Goal: Task Accomplishment & Management: Manage account settings

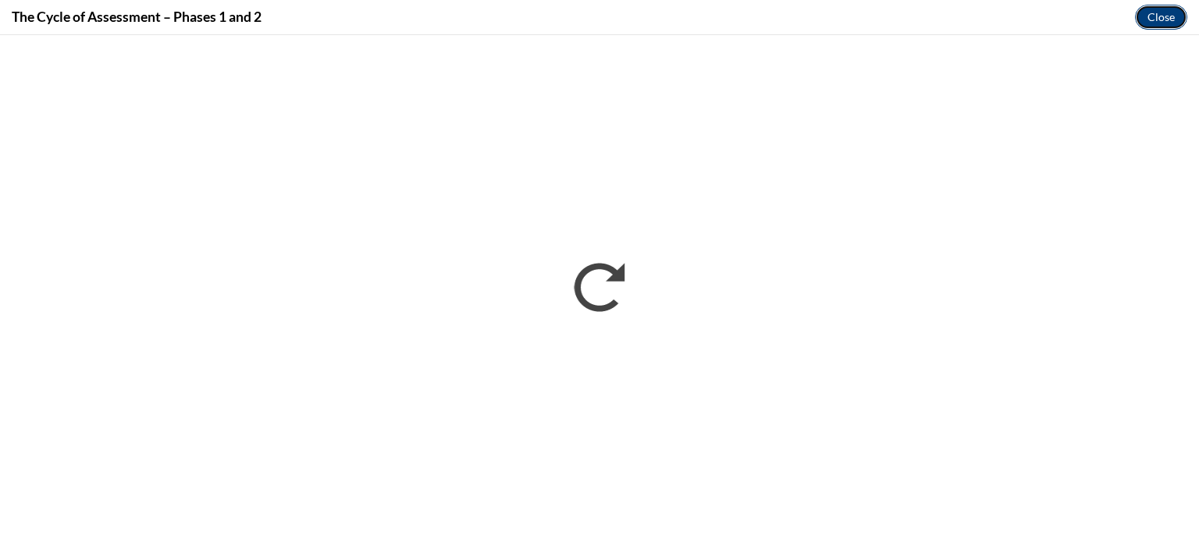
click at [1164, 9] on button "Close" at bounding box center [1161, 17] width 52 height 25
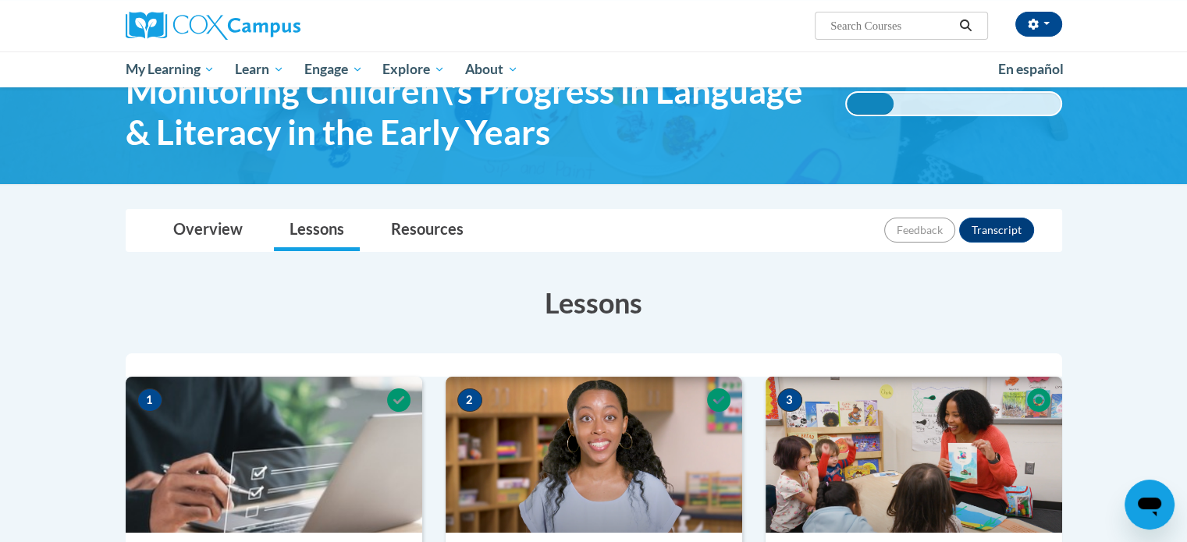
scroll to position [12, 0]
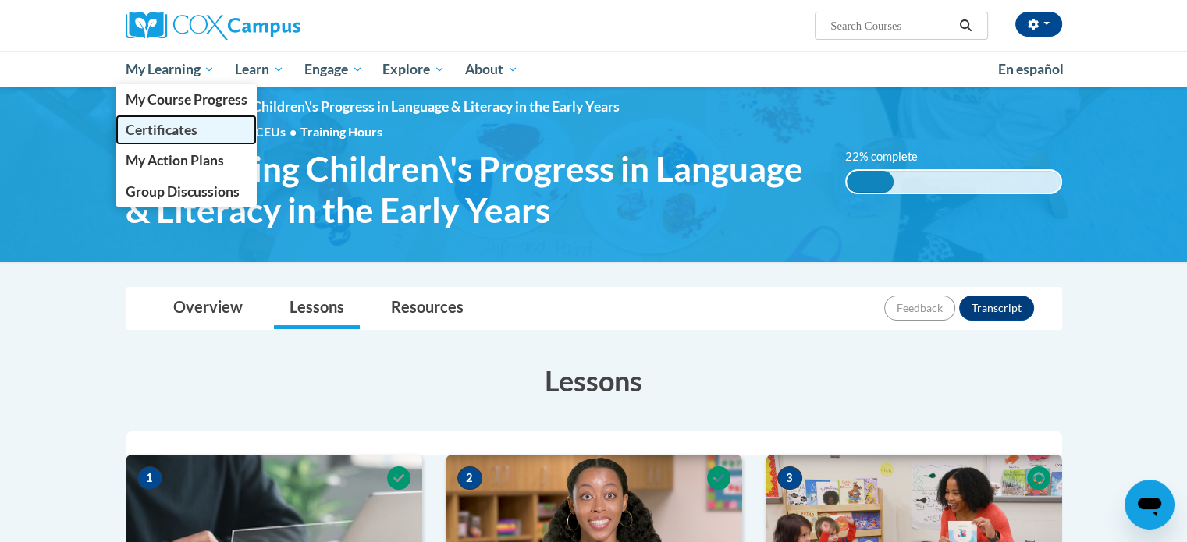
click at [191, 126] on span "Certificates" at bounding box center [161, 130] width 72 height 16
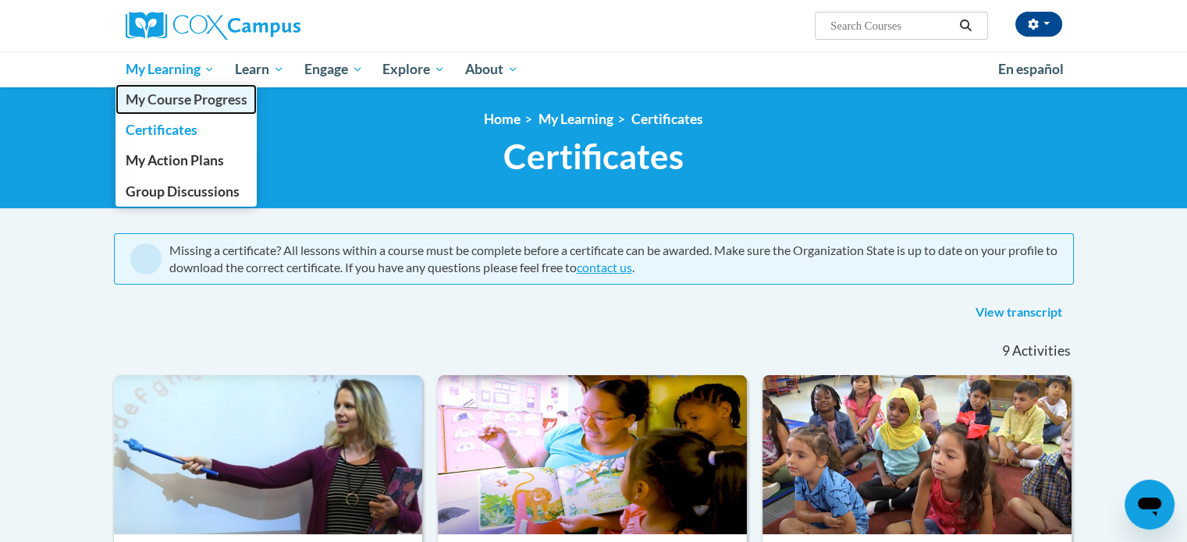
click at [179, 96] on span "My Course Progress" at bounding box center [186, 99] width 122 height 16
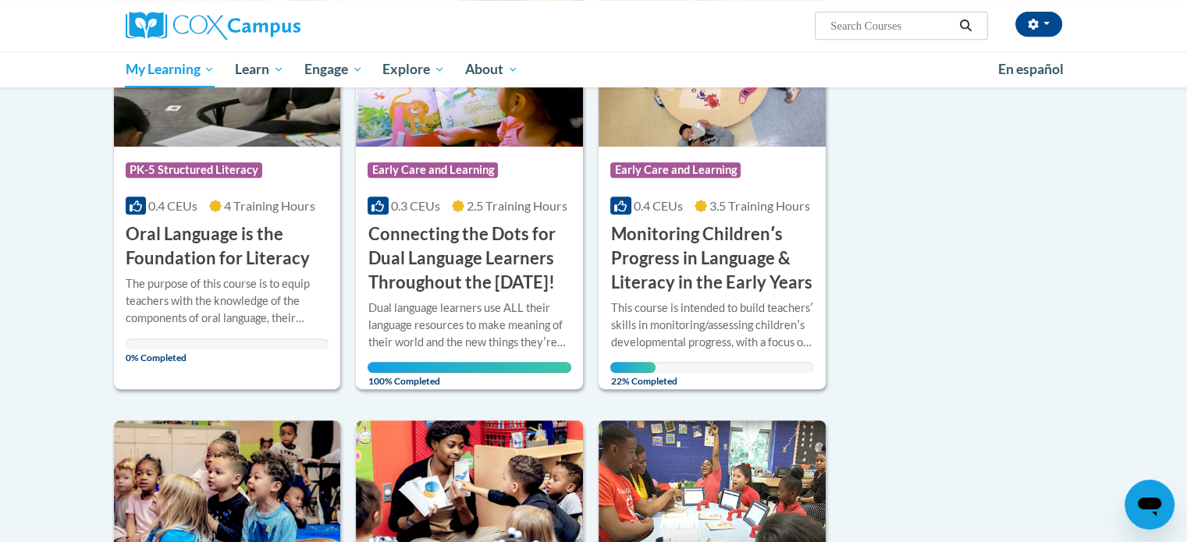
scroll to position [702, 0]
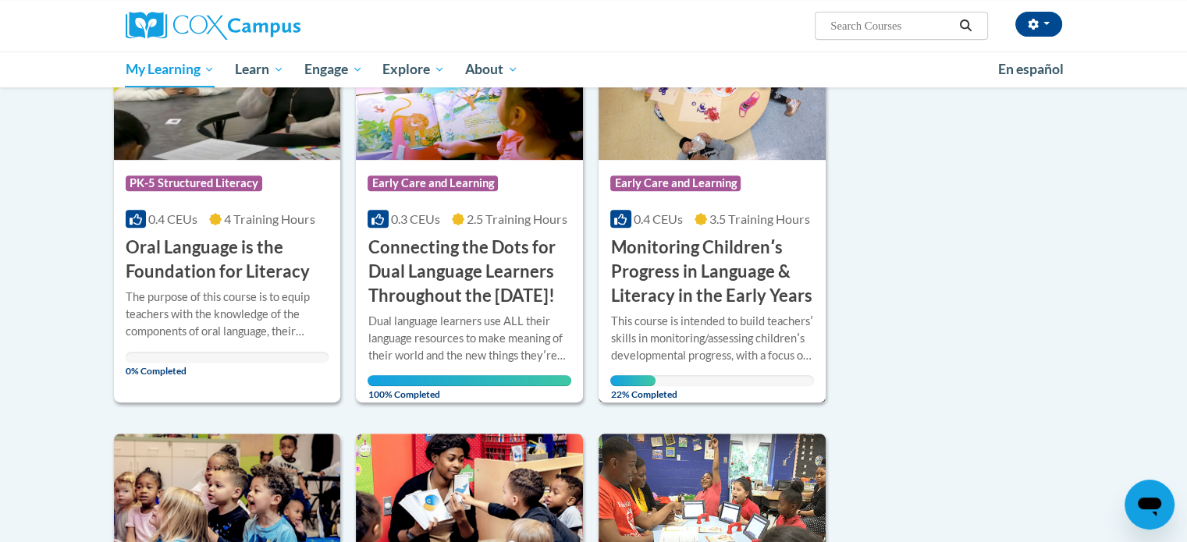
click at [756, 293] on h3 "Monitoring Childrenʹs Progress in Language & Literacy in the Early Years" at bounding box center [712, 272] width 204 height 72
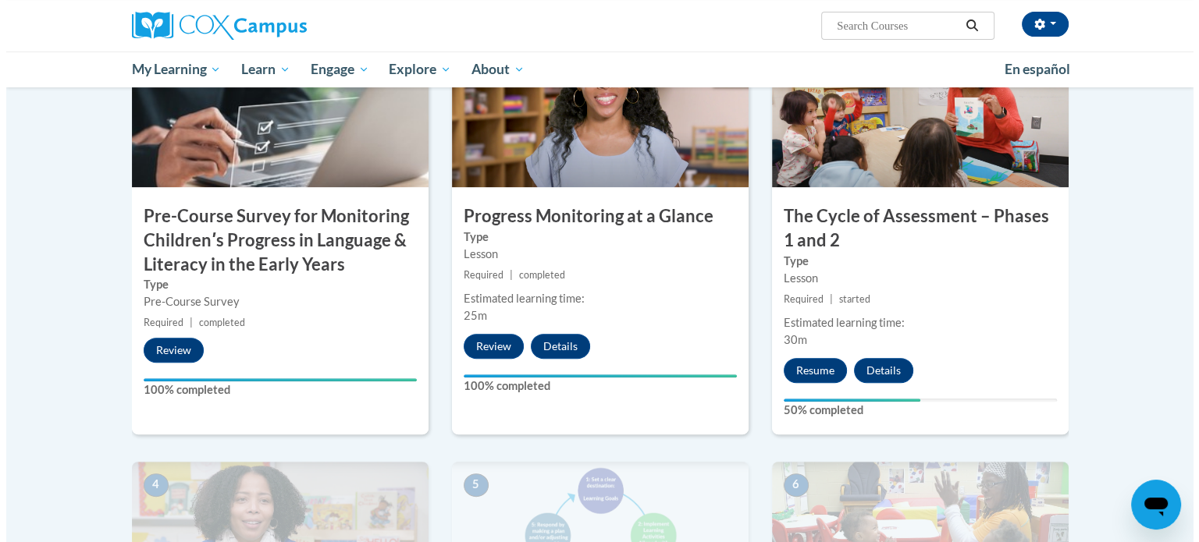
scroll to position [390, 0]
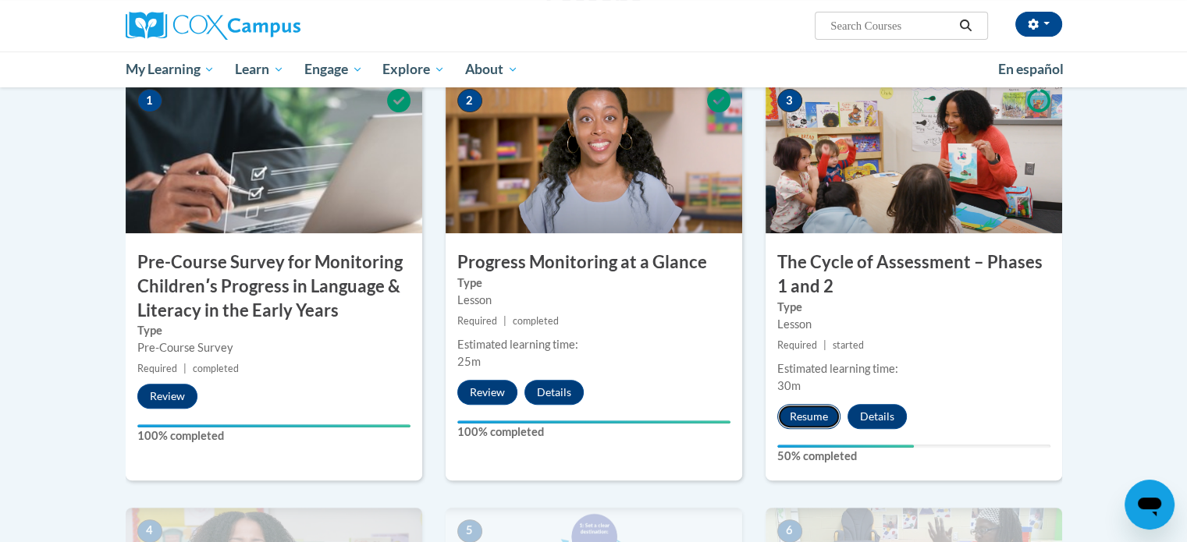
click at [809, 409] on button "Resume" at bounding box center [808, 416] width 63 height 25
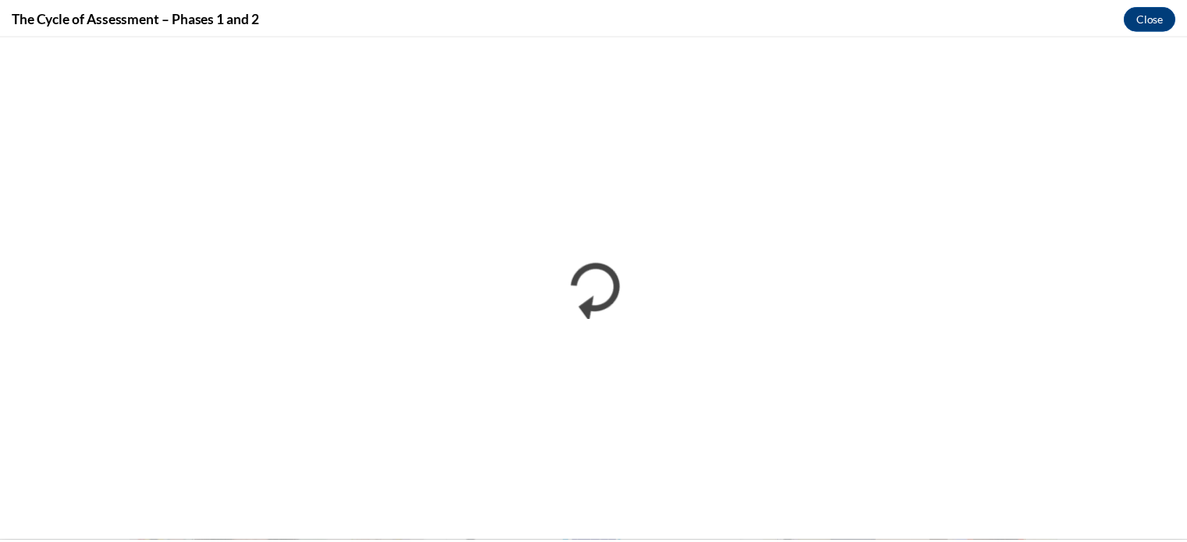
scroll to position [0, 0]
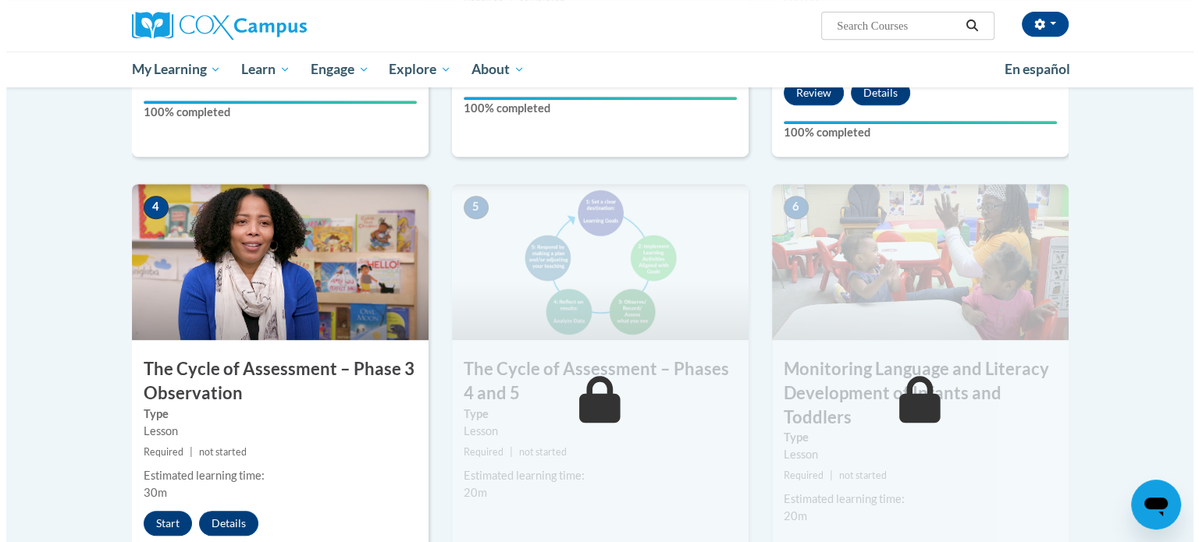
scroll to position [702, 0]
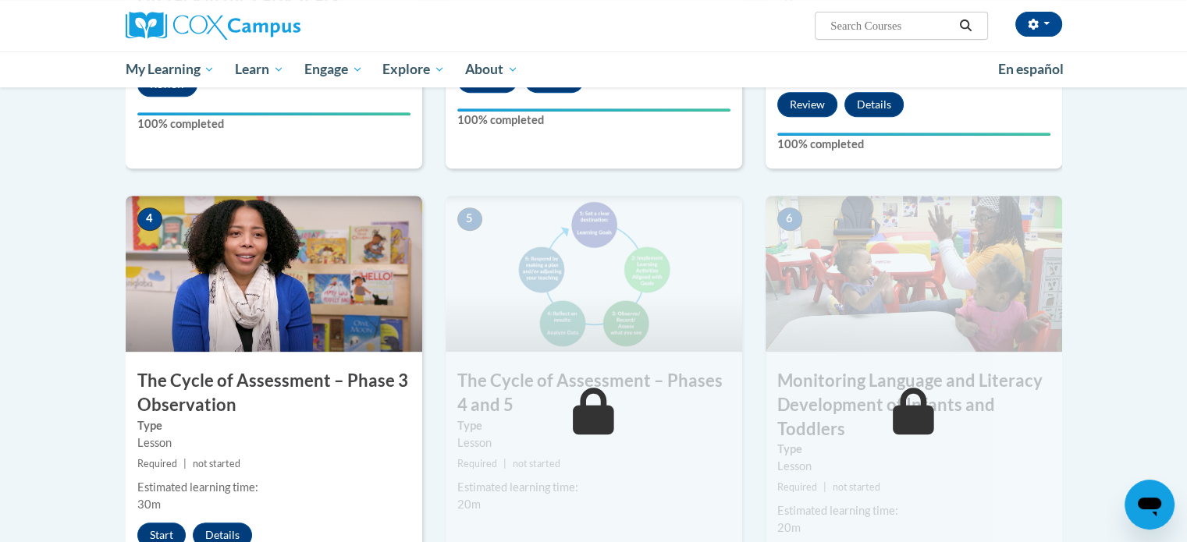
click at [702, 290] on img at bounding box center [594, 274] width 297 height 156
click at [161, 528] on button "Start" at bounding box center [161, 535] width 48 height 25
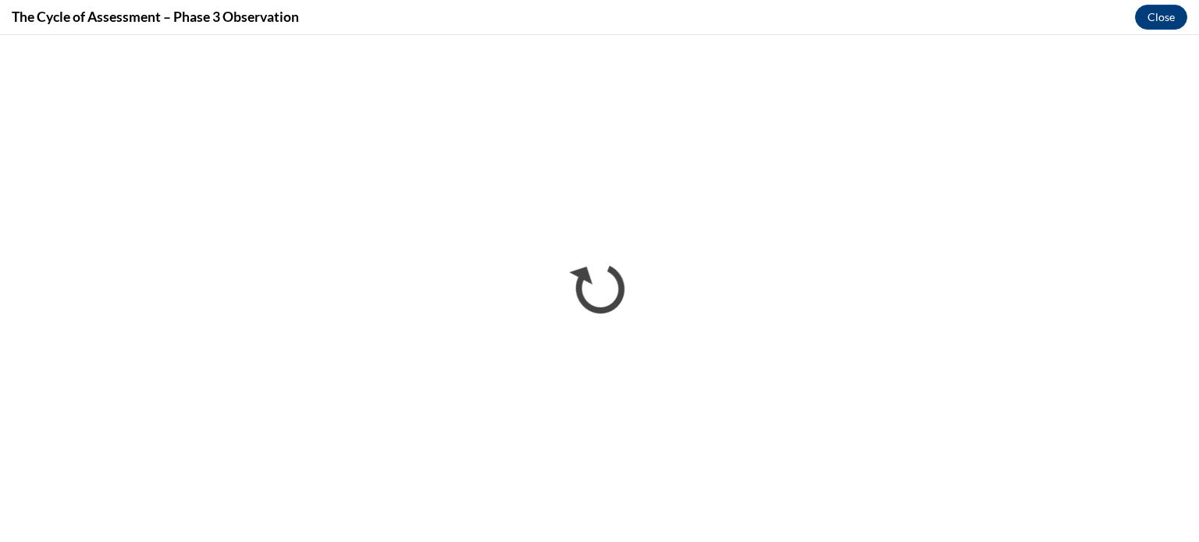
scroll to position [0, 0]
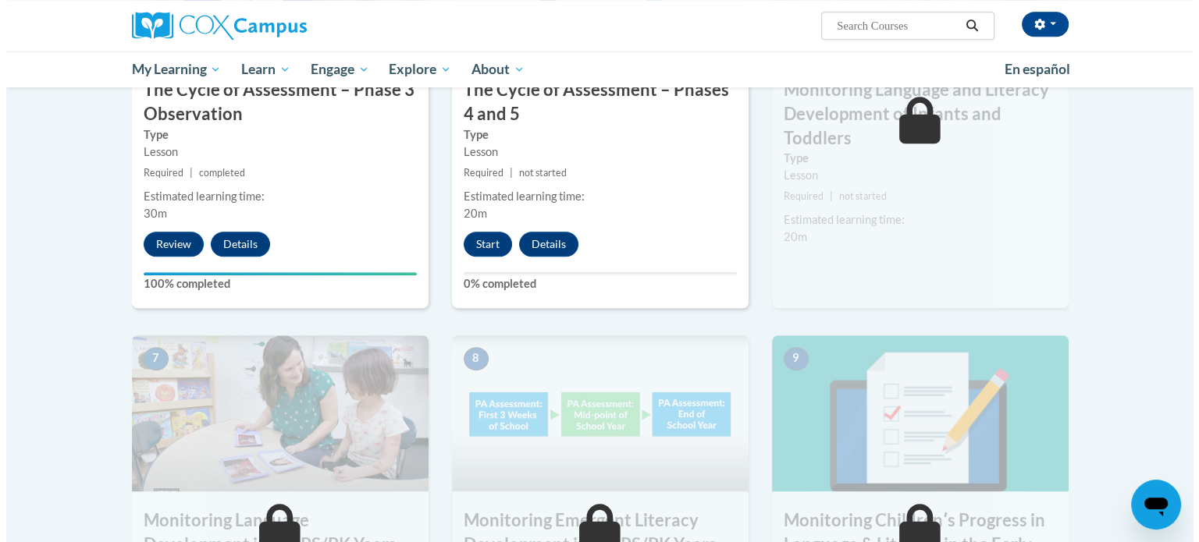
scroll to position [1093, 0]
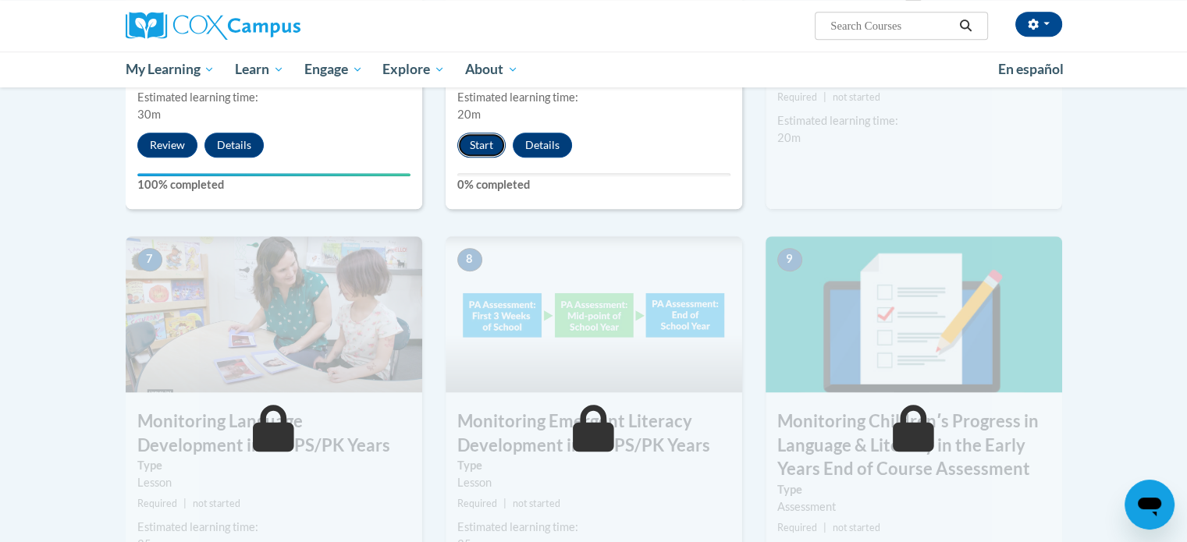
click at [468, 140] on button "Start" at bounding box center [481, 145] width 48 height 25
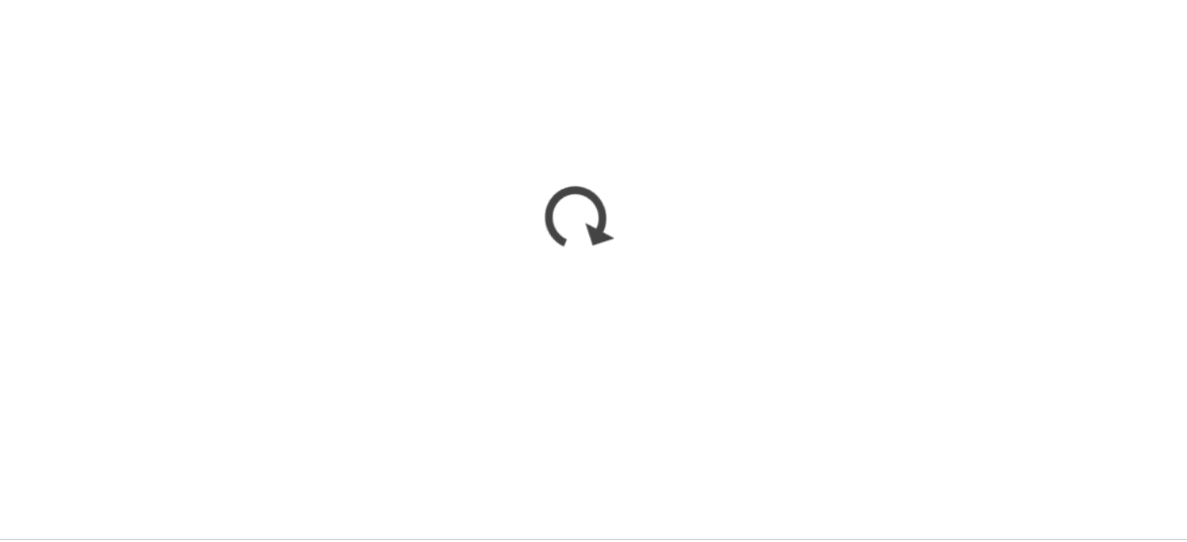
scroll to position [1092, 0]
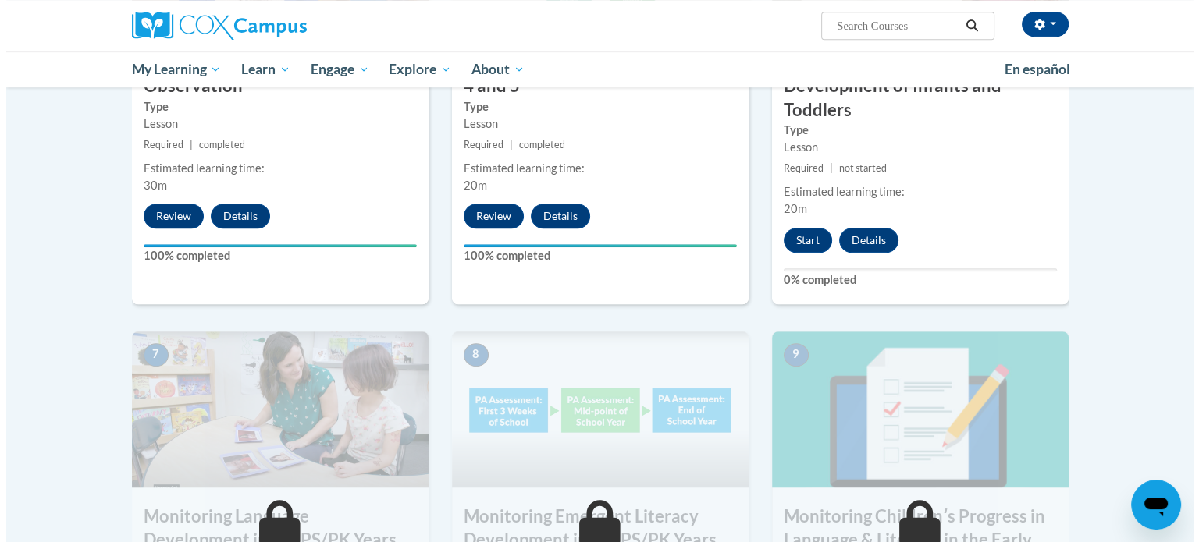
scroll to position [1015, 0]
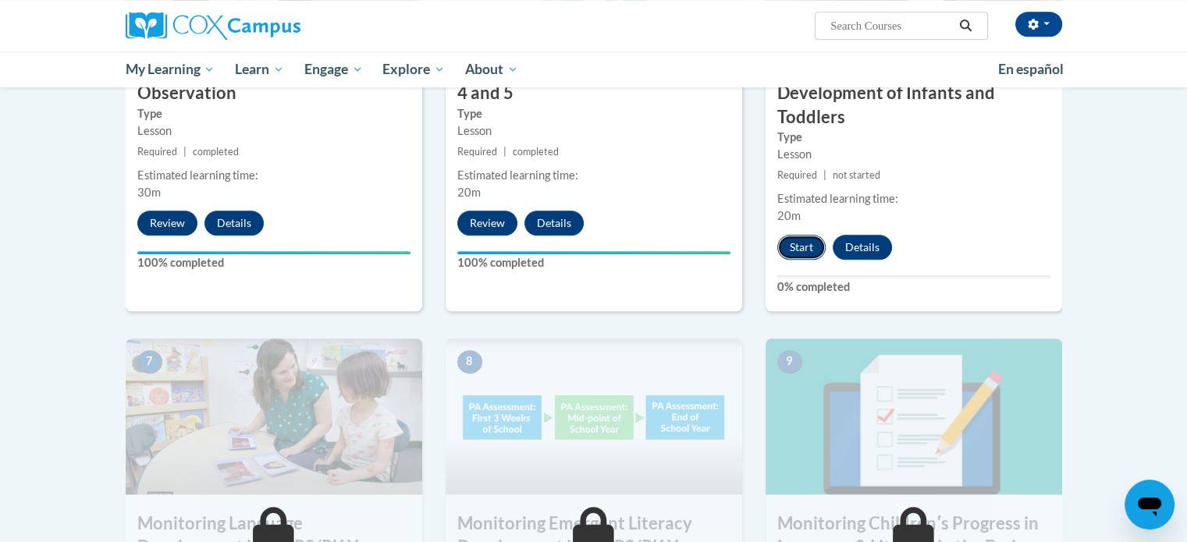
click at [802, 237] on button "Start" at bounding box center [801, 247] width 48 height 25
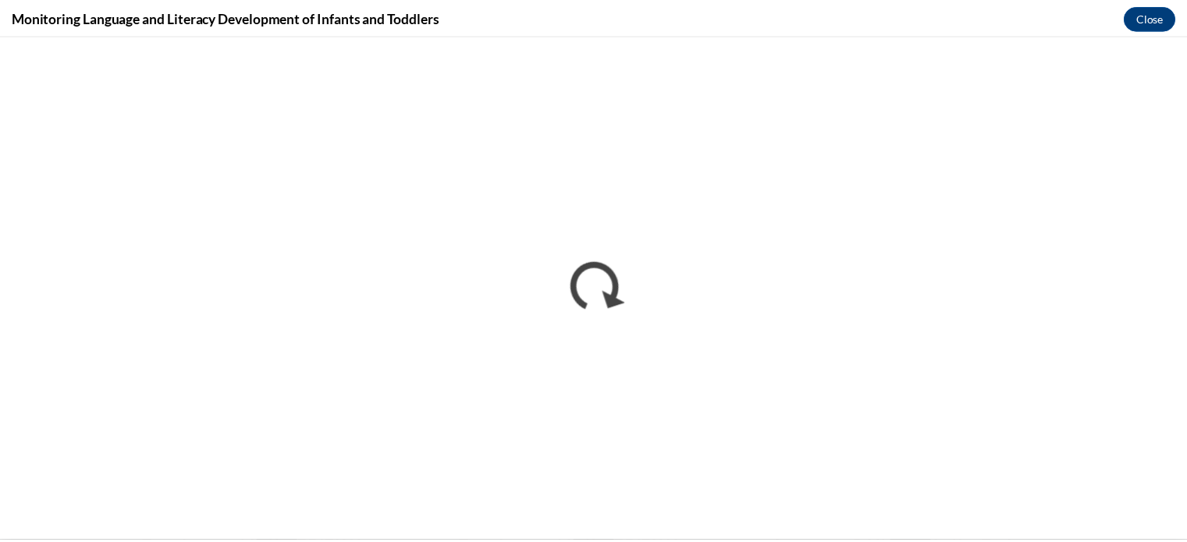
scroll to position [0, 0]
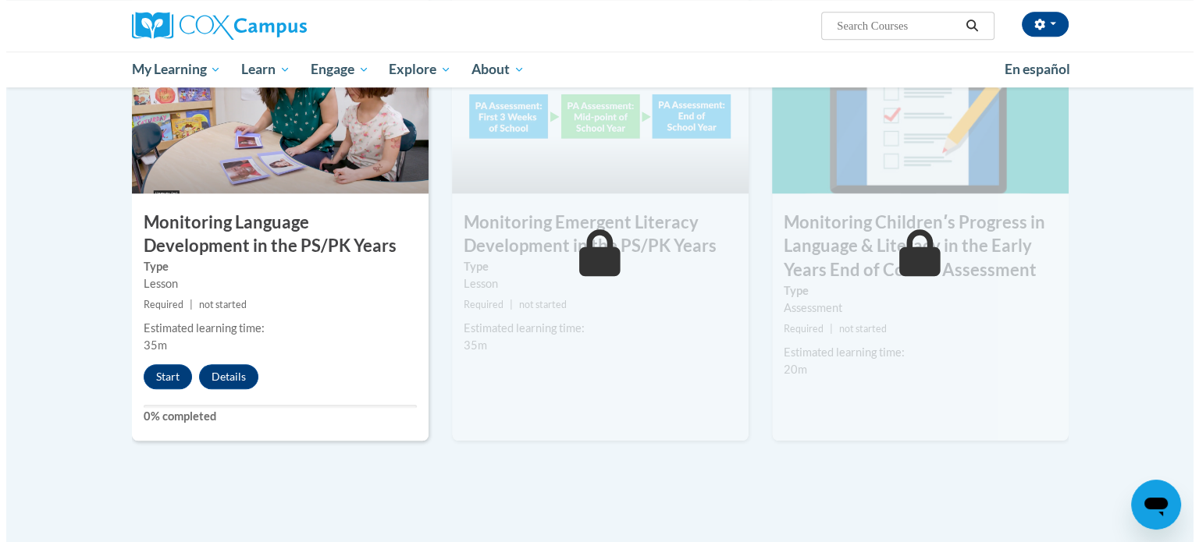
scroll to position [1300, 0]
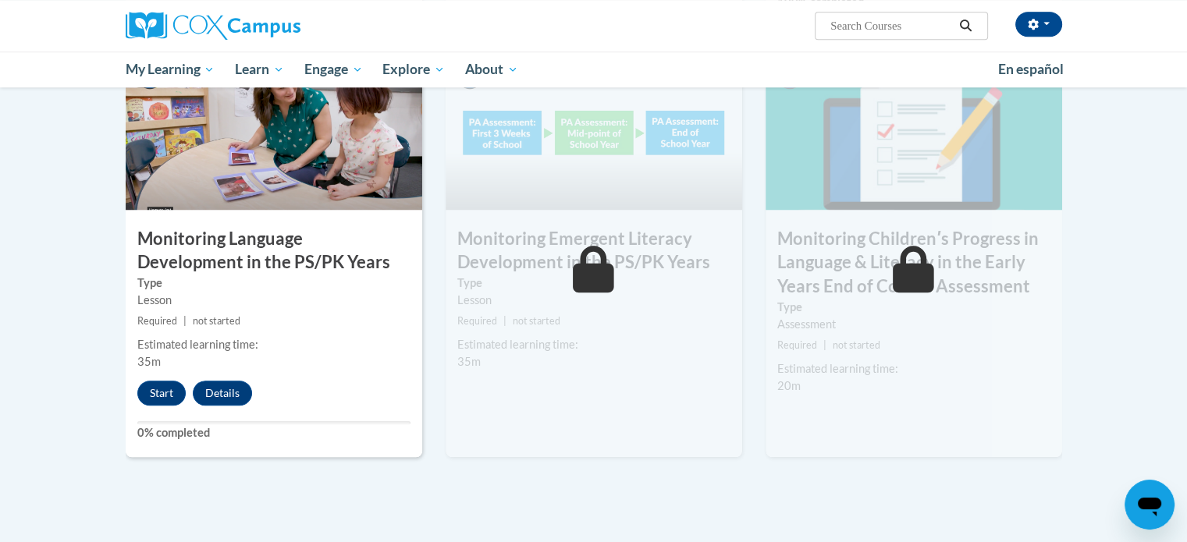
click at [638, 233] on h3 "Monitoring Emergent Literacy Development in the PS/PK Years" at bounding box center [594, 251] width 297 height 48
click at [144, 390] on button "Start" at bounding box center [161, 393] width 48 height 25
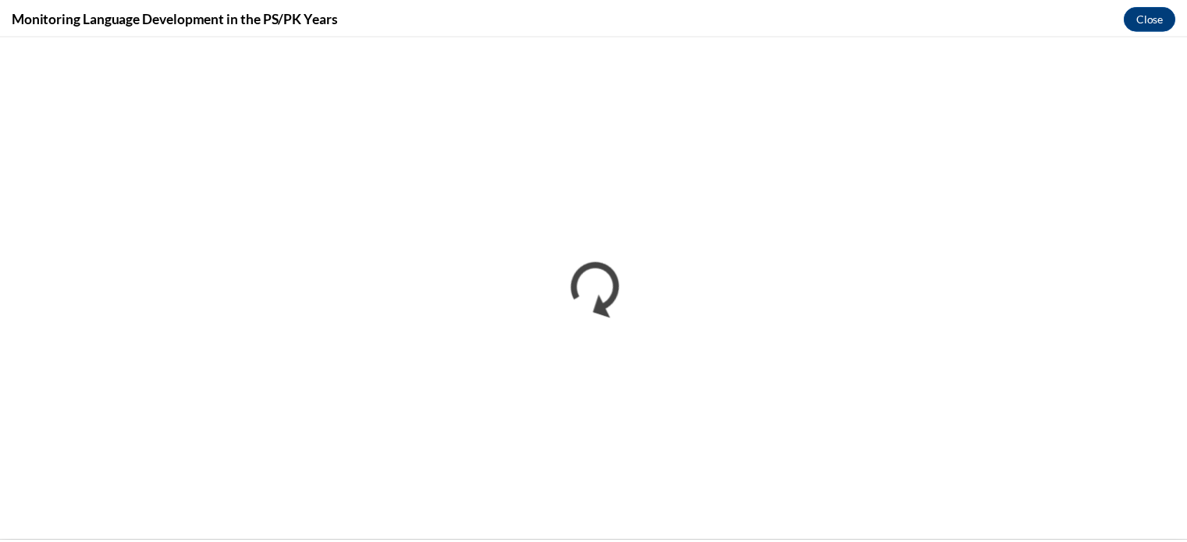
scroll to position [0, 0]
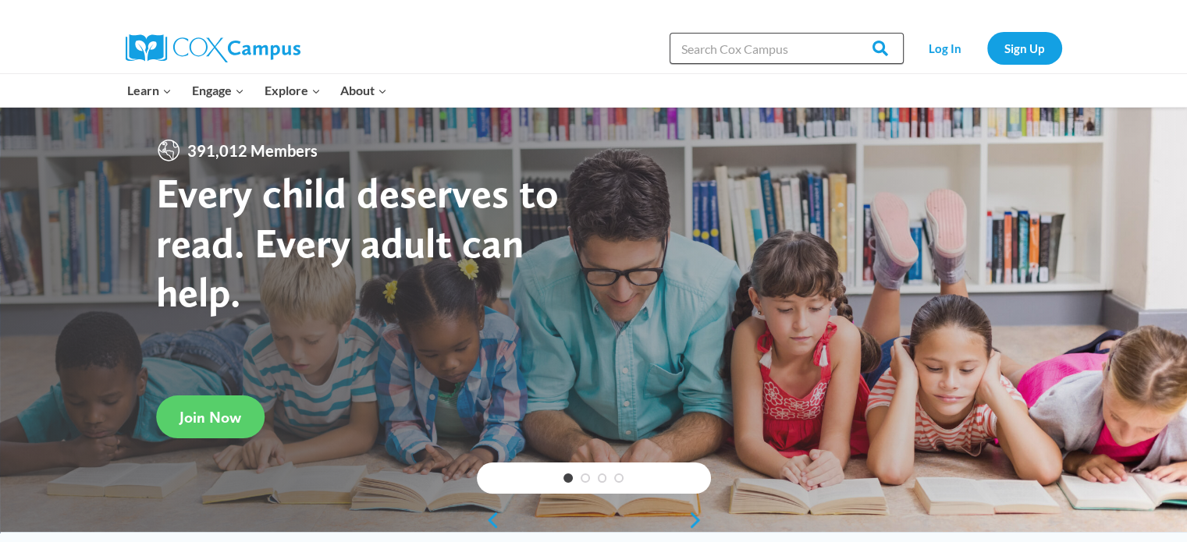
click at [761, 53] on input "Search in https://coxcampus.org/" at bounding box center [787, 48] width 234 height 31
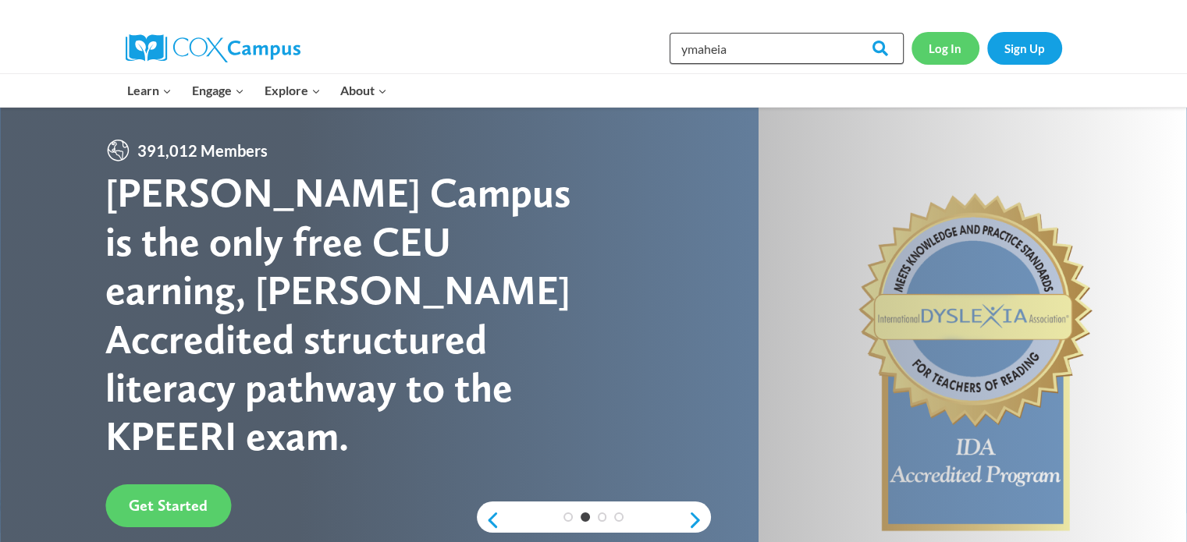
type input "ymaheia"
click at [940, 46] on link "Log In" at bounding box center [946, 48] width 68 height 32
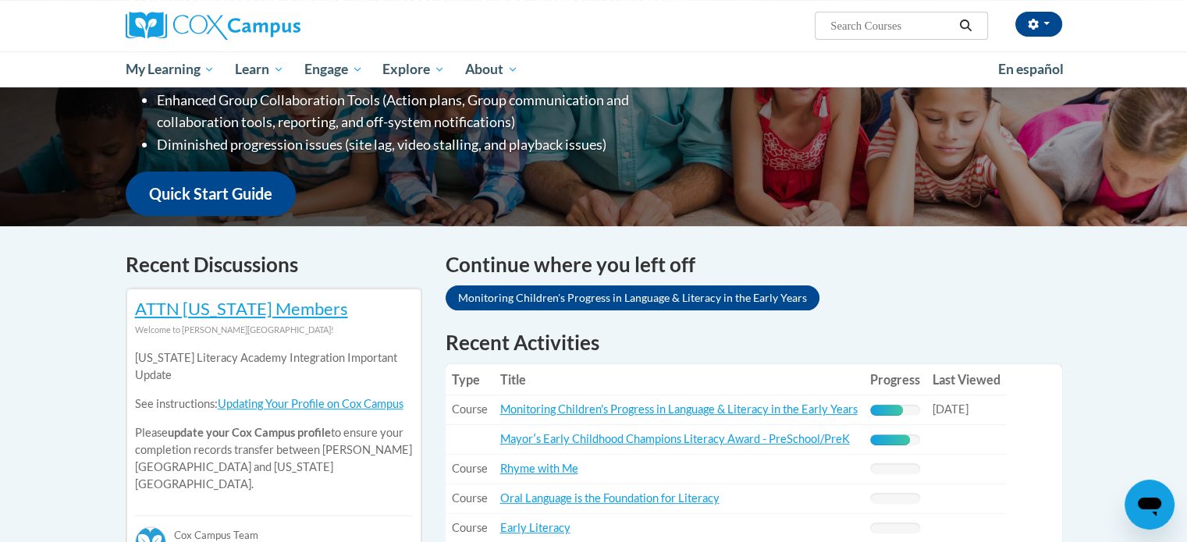
scroll to position [318, 0]
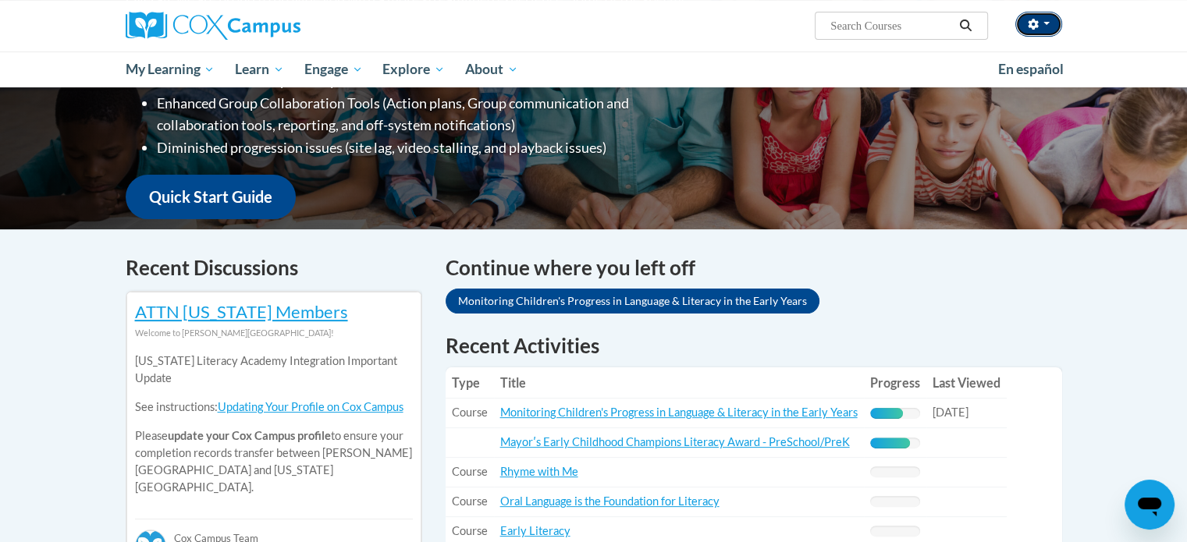
click at [1052, 27] on button "button" at bounding box center [1038, 24] width 47 height 25
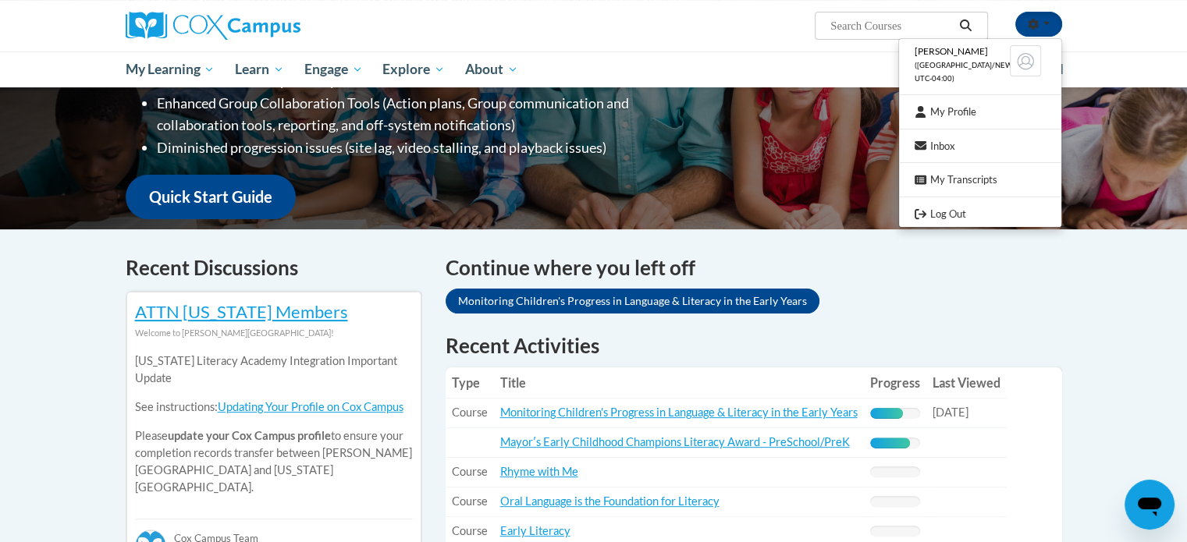
click at [990, 69] on span "([GEOGRAPHIC_DATA]/New_York UTC-04:00)" at bounding box center [976, 72] width 122 height 22
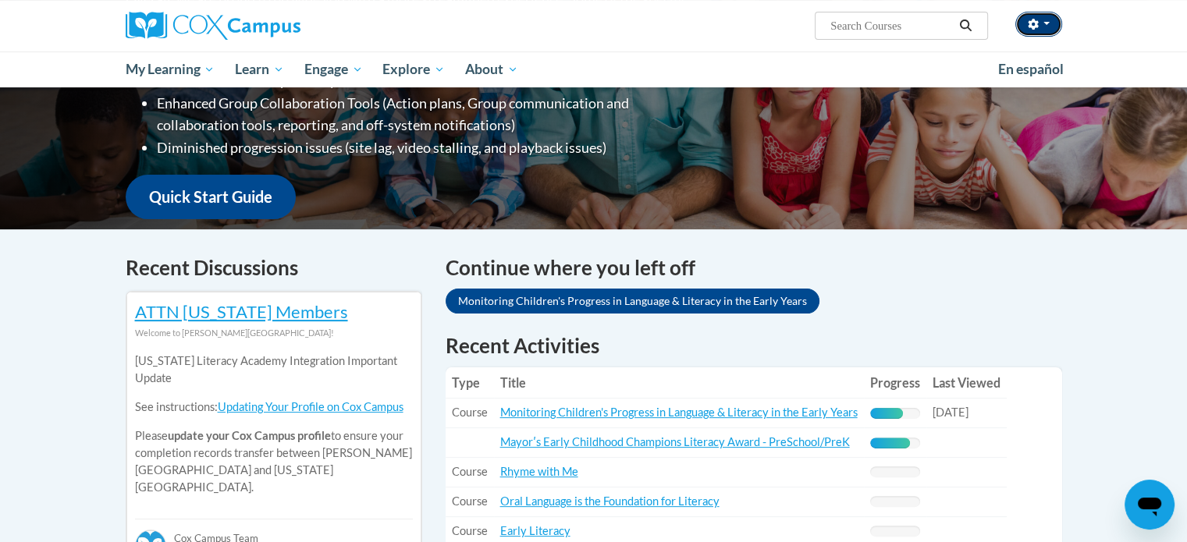
click at [1057, 21] on button "button" at bounding box center [1038, 24] width 47 height 25
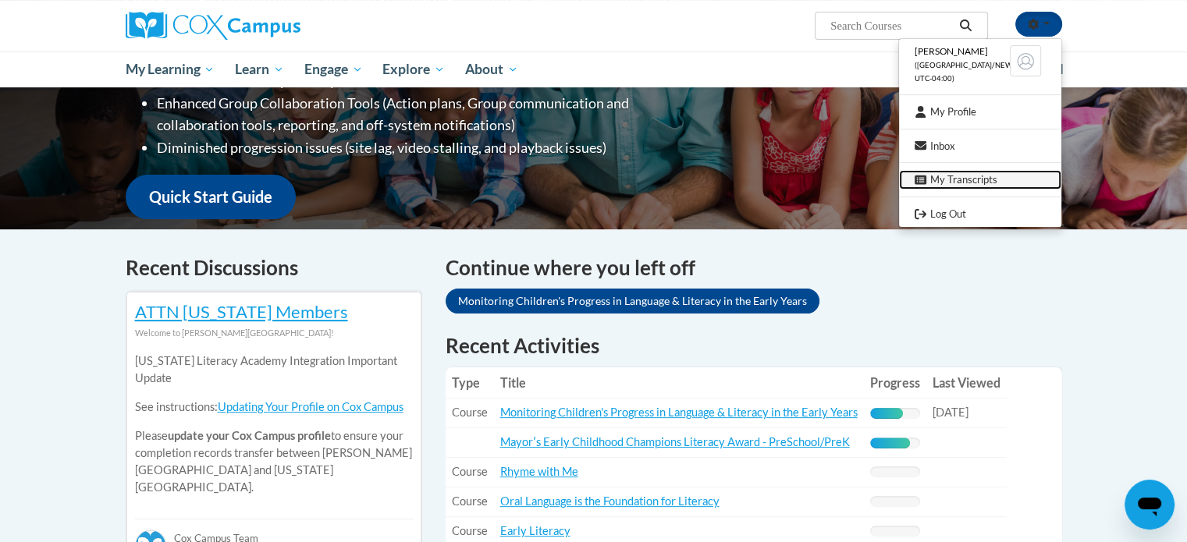
click at [971, 183] on link "My Transcripts" at bounding box center [980, 180] width 162 height 20
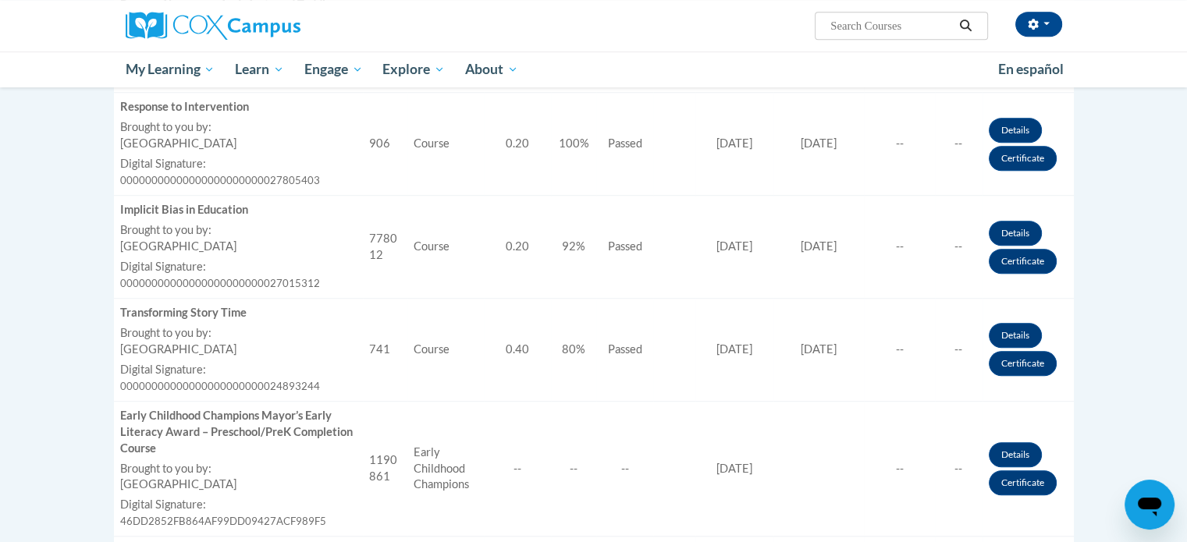
scroll to position [831, 0]
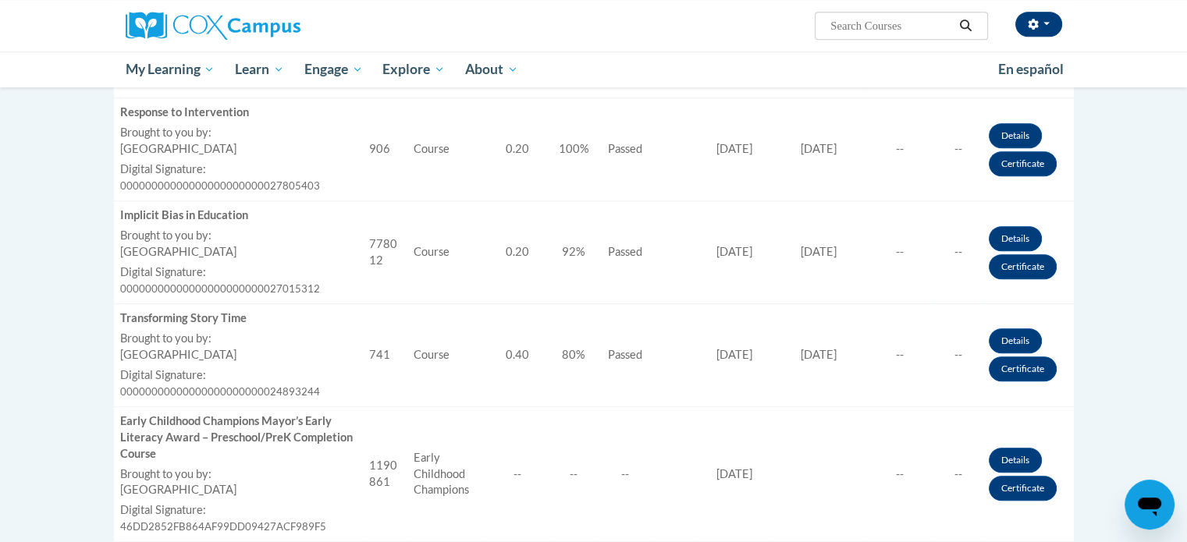
click at [1046, 33] on button "button" at bounding box center [1038, 24] width 47 height 25
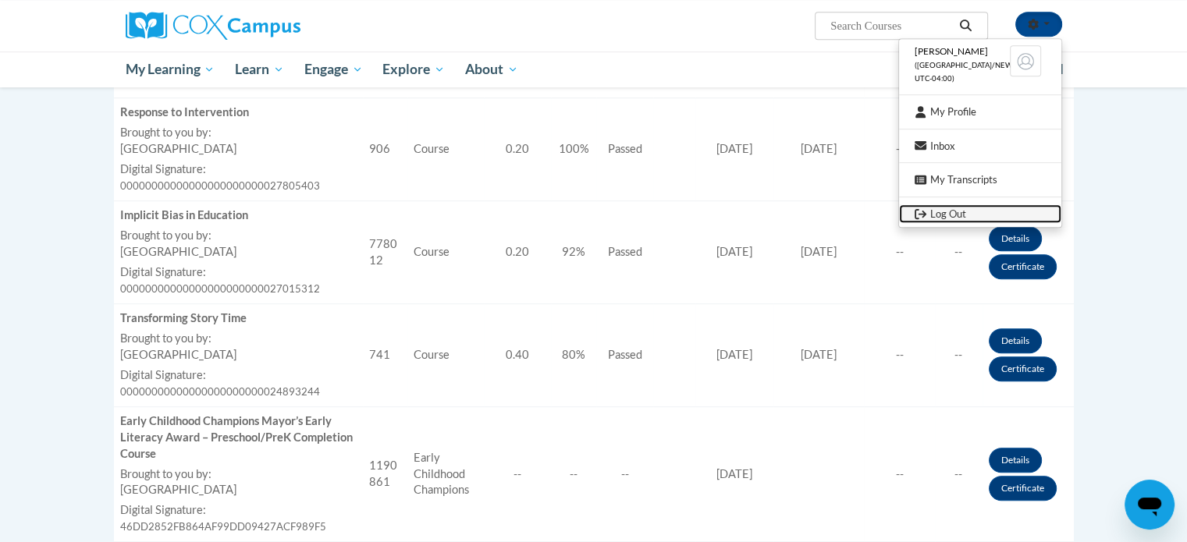
click at [949, 212] on link "Log Out" at bounding box center [980, 214] width 162 height 20
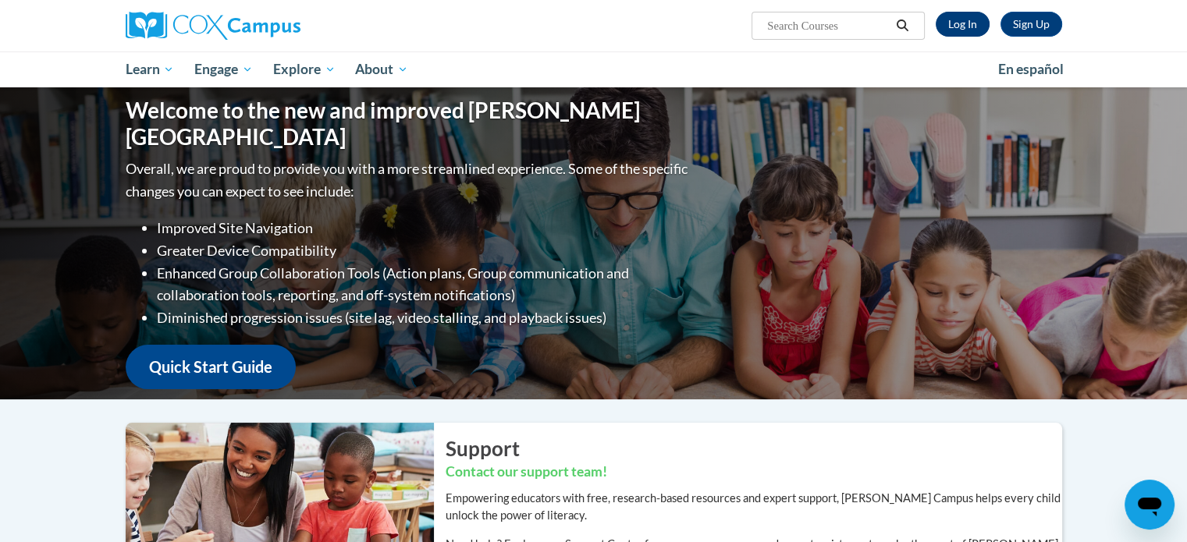
click at [969, 28] on link "Log In" at bounding box center [963, 24] width 54 height 25
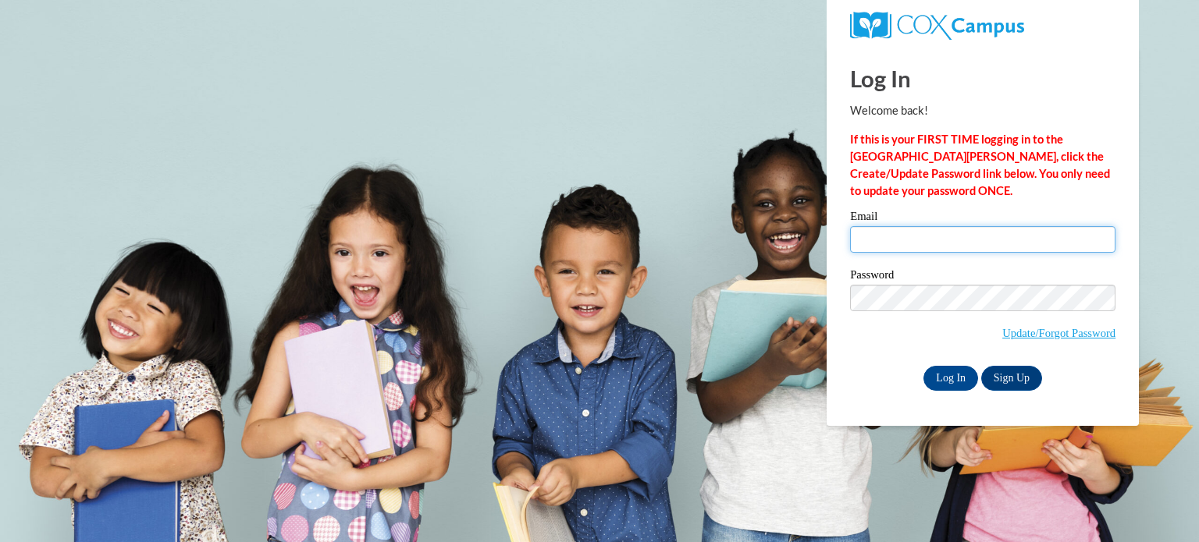
click at [972, 244] on input "Email" at bounding box center [982, 239] width 265 height 27
type input "ymaheia@gmail.co"
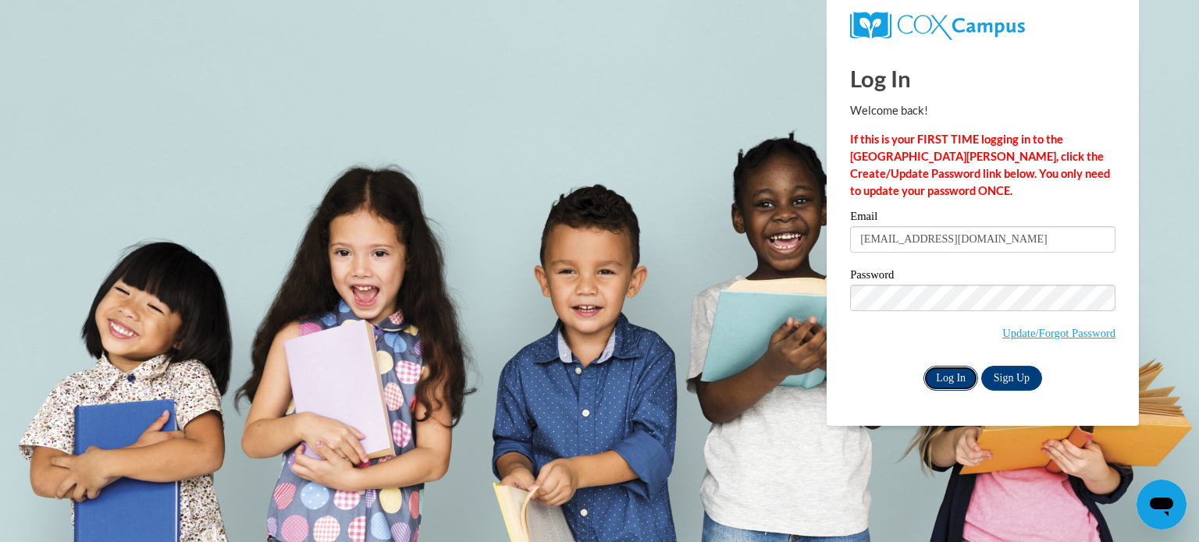
click at [949, 376] on input "Log In" at bounding box center [950, 378] width 55 height 25
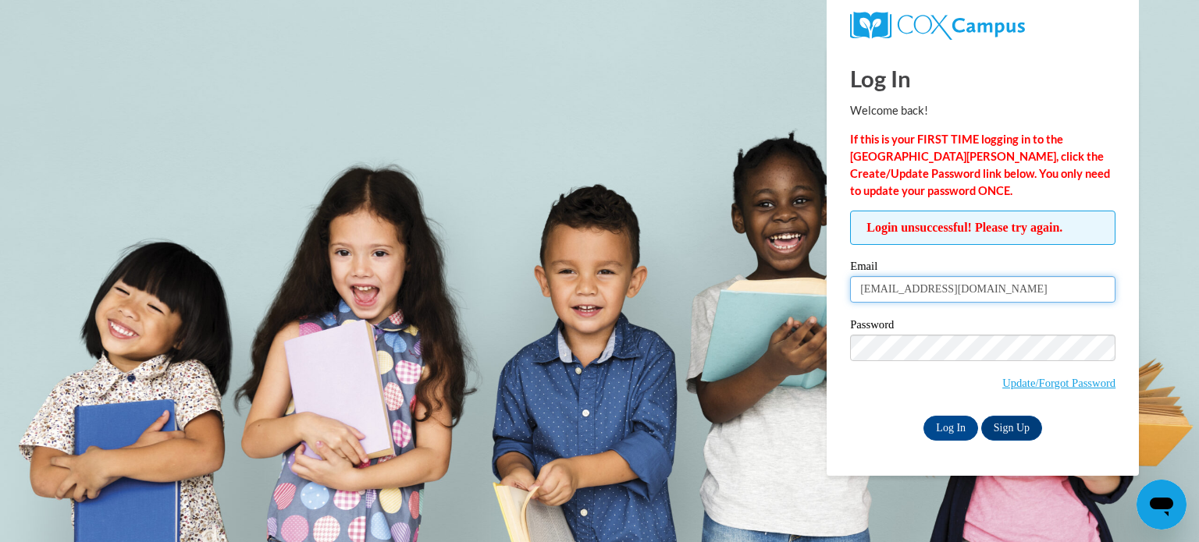
click at [957, 283] on input "[EMAIL_ADDRESS][DOMAIN_NAME]" at bounding box center [982, 289] width 265 height 27
type input "[EMAIL_ADDRESS][DOMAIN_NAME]"
drag, startPoint x: 962, startPoint y: 426, endPoint x: 951, endPoint y: 433, distance: 12.3
click at [951, 433] on input "Log In" at bounding box center [950, 428] width 55 height 25
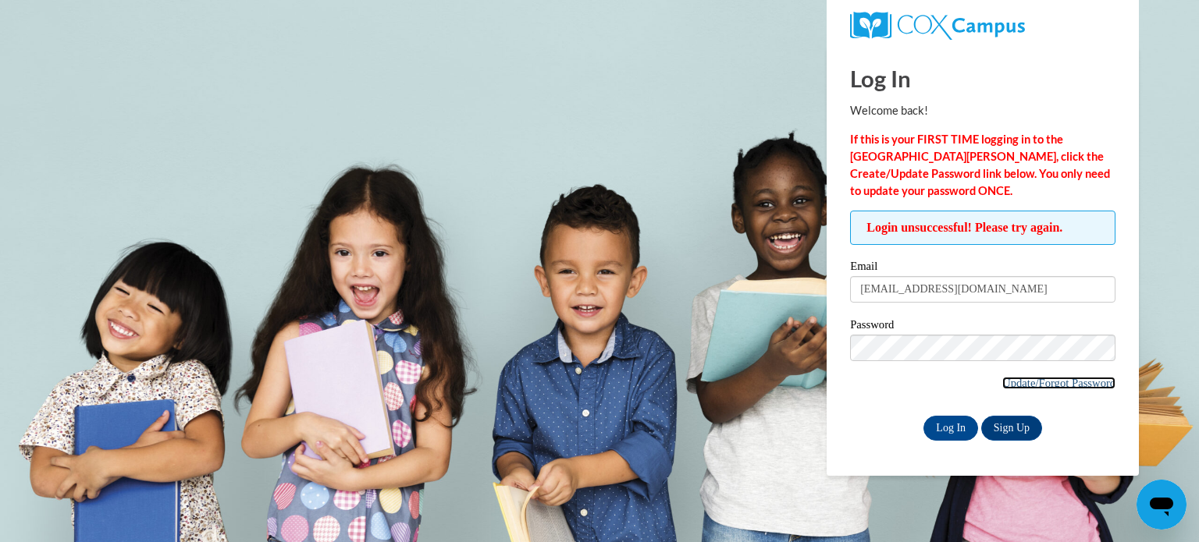
click at [1008, 379] on link "Update/Forgot Password" at bounding box center [1058, 383] width 113 height 12
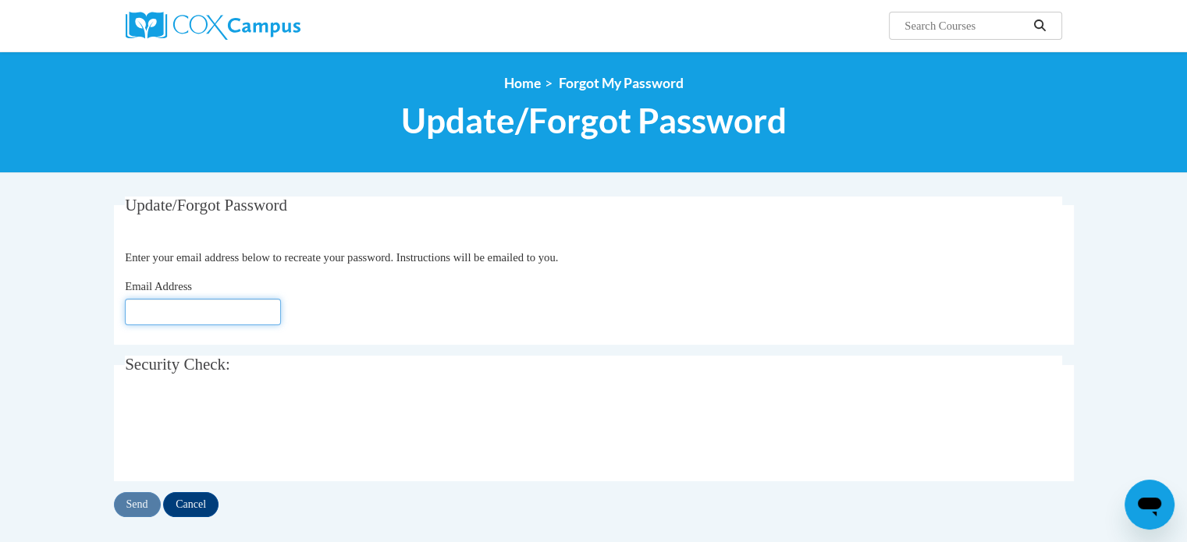
click at [259, 302] on input "Email Address" at bounding box center [203, 312] width 156 height 27
type input "[EMAIL_ADDRESS][DOMAIN_NAME]"
click at [133, 510] on input "Send" at bounding box center [137, 505] width 47 height 25
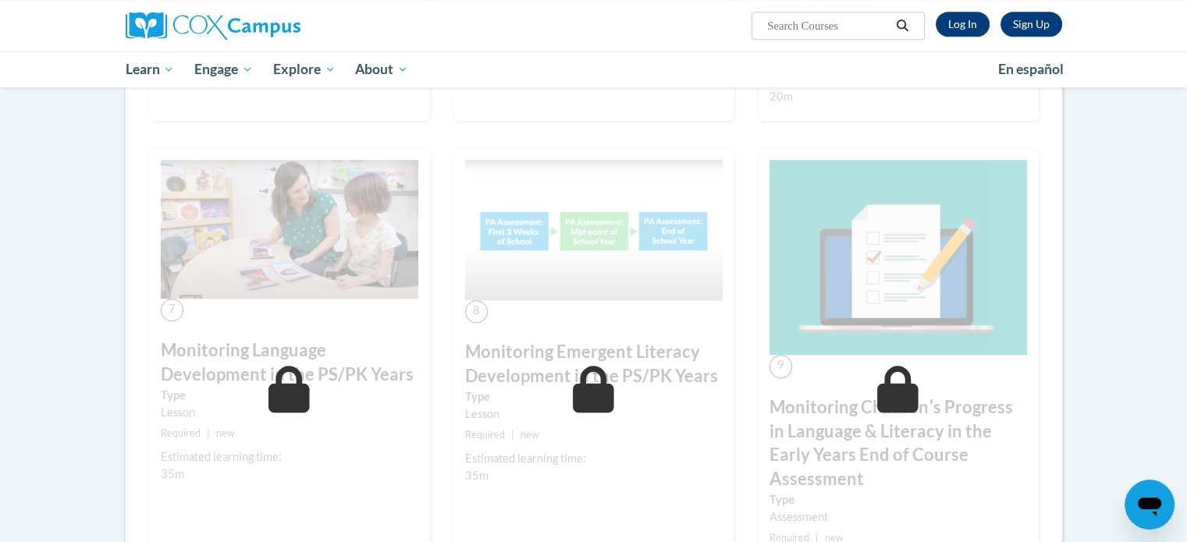
scroll to position [1072, 0]
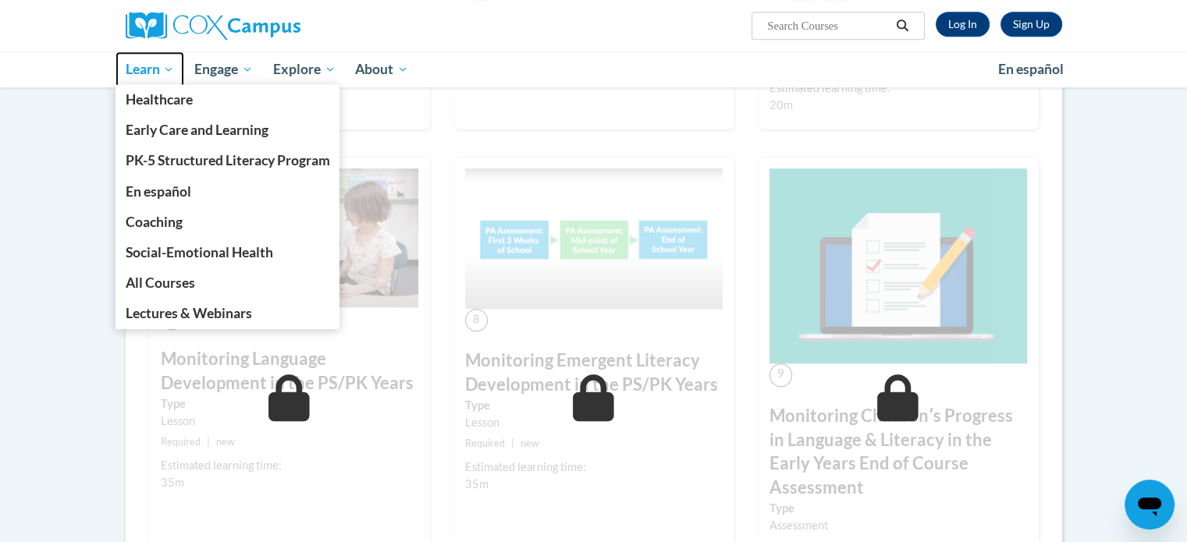
click at [155, 68] on span "Learn" at bounding box center [149, 69] width 49 height 19
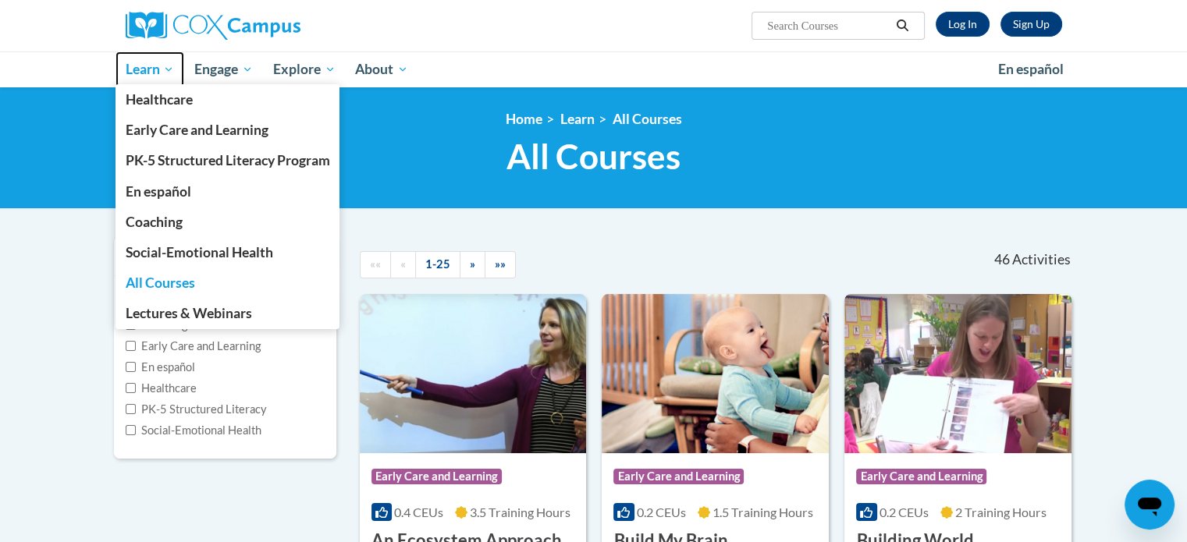
click at [169, 63] on span "Learn" at bounding box center [149, 69] width 49 height 19
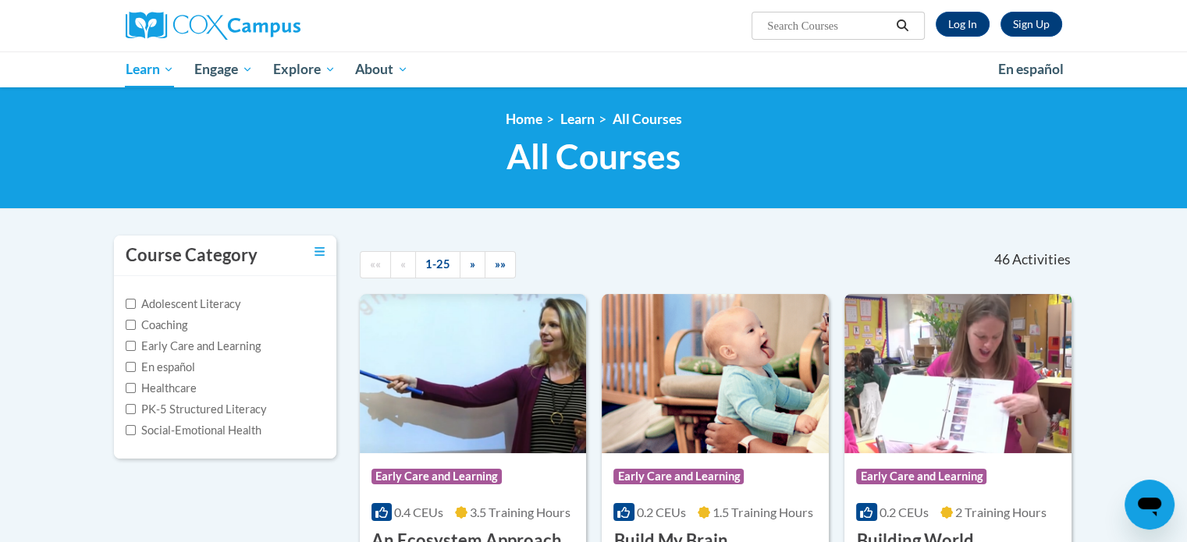
click at [409, 159] on h1 "All Courses All Courses" at bounding box center [594, 156] width 960 height 41
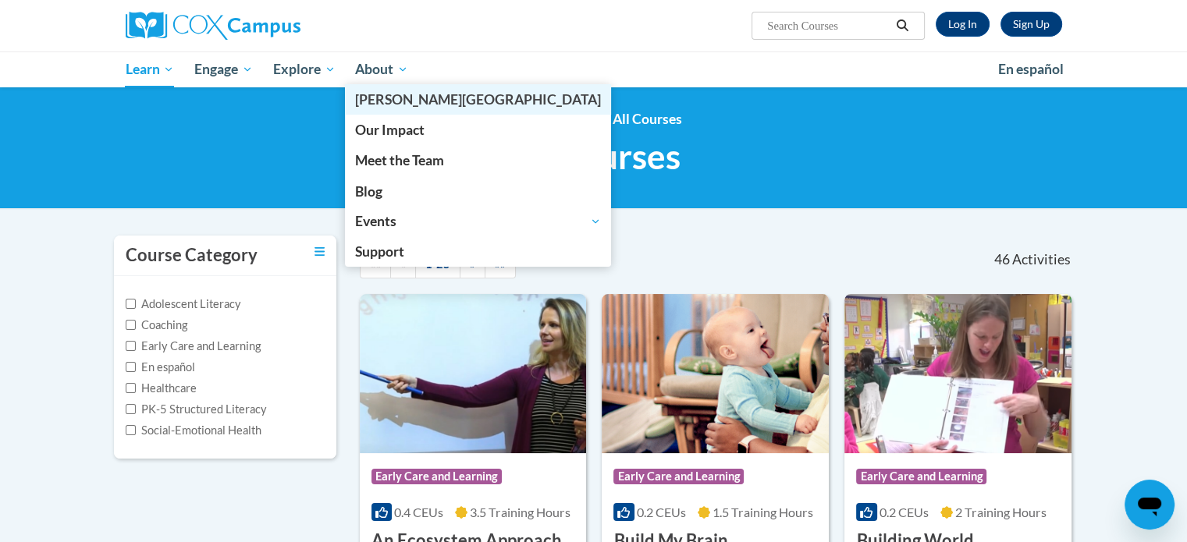
click at [394, 86] on link "[PERSON_NAME][GEOGRAPHIC_DATA]" at bounding box center [478, 99] width 266 height 30
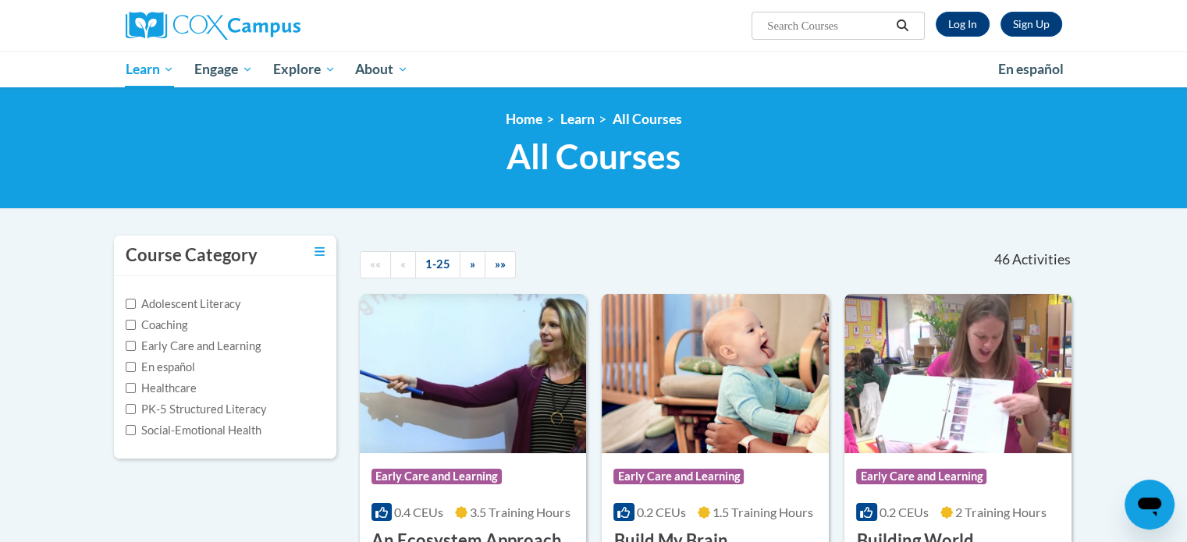
click at [229, 158] on h1 "All Courses All Courses" at bounding box center [594, 156] width 960 height 41
click at [962, 26] on link "Log In" at bounding box center [963, 24] width 54 height 25
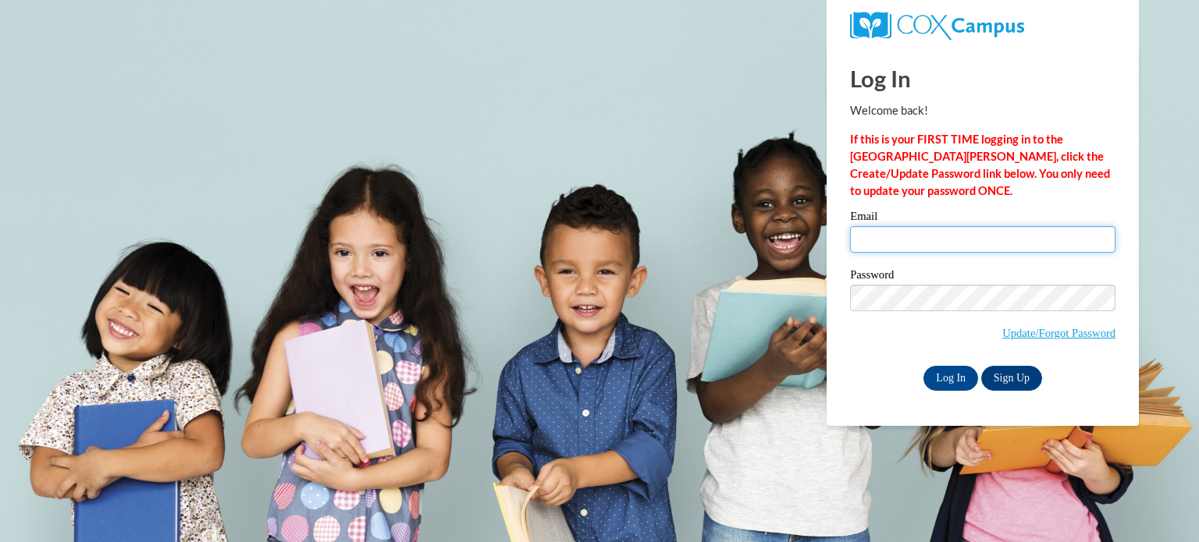
click at [934, 240] on input "Email" at bounding box center [982, 239] width 265 height 27
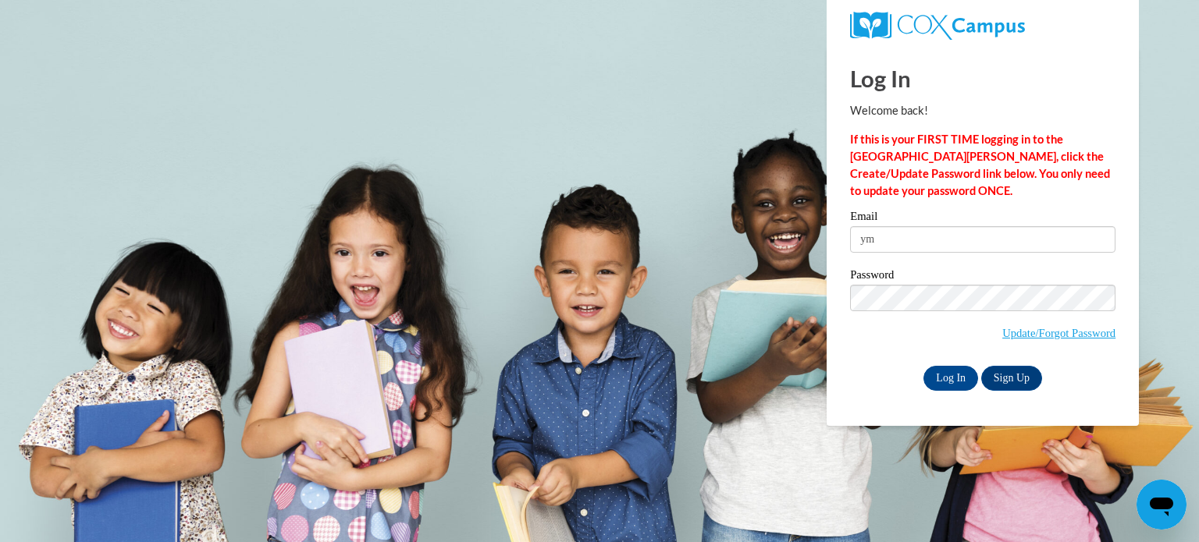
type input "y"
type input "ymaheia@gsu.edu"
click at [941, 378] on input "Log In" at bounding box center [950, 378] width 55 height 25
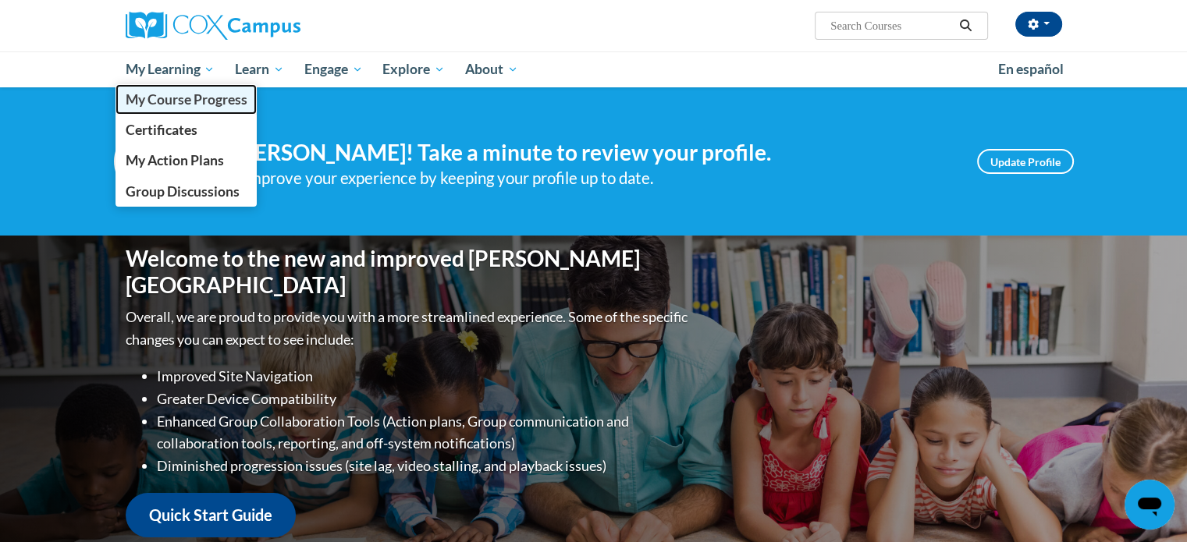
click at [166, 97] on span "My Course Progress" at bounding box center [186, 99] width 122 height 16
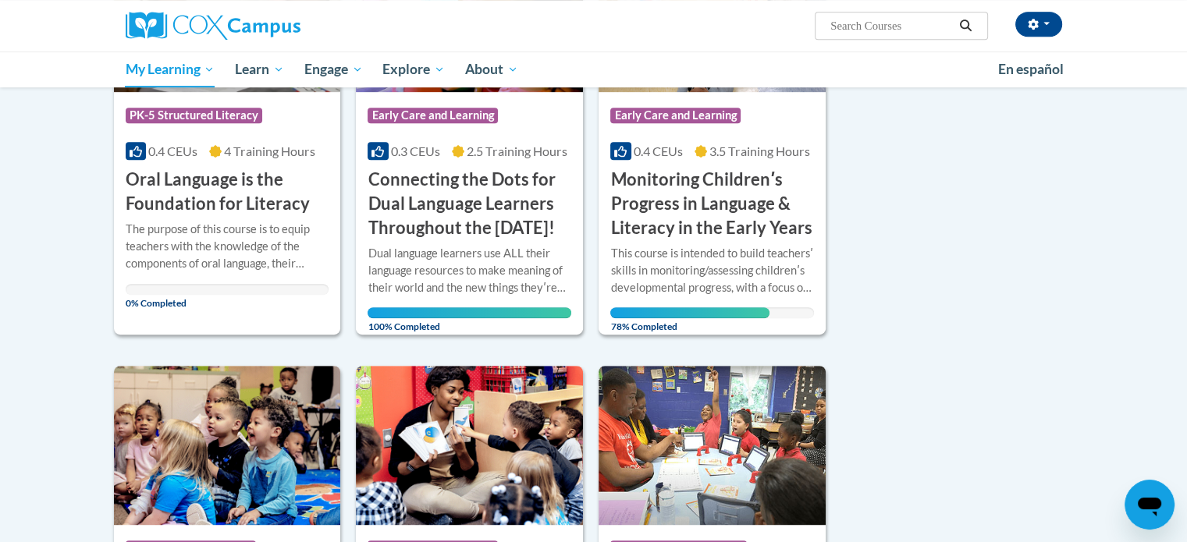
scroll to position [777, 0]
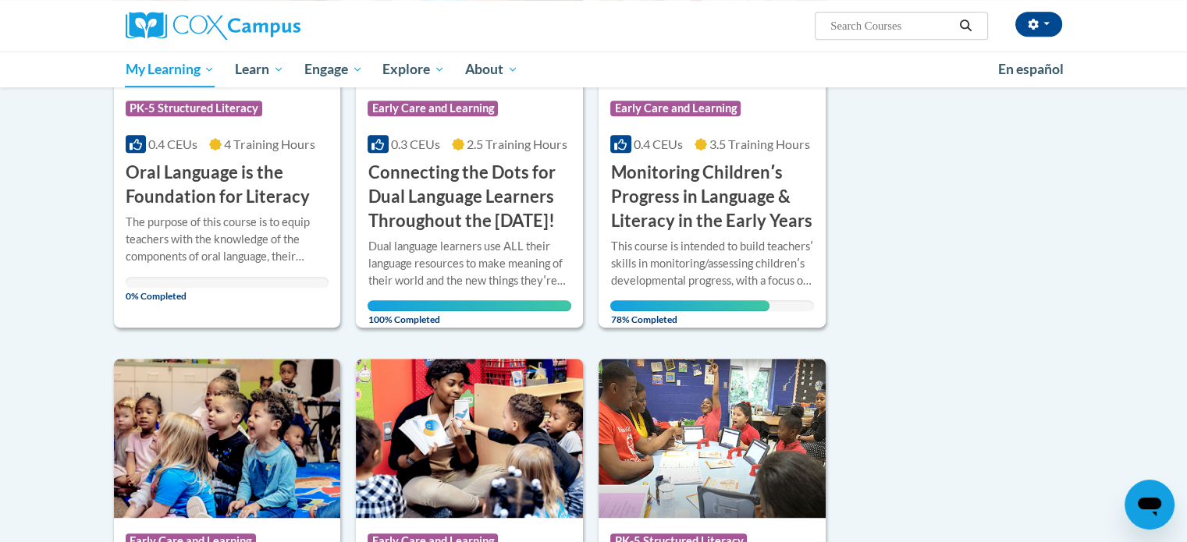
click at [721, 237] on div at bounding box center [712, 237] width 204 height 1
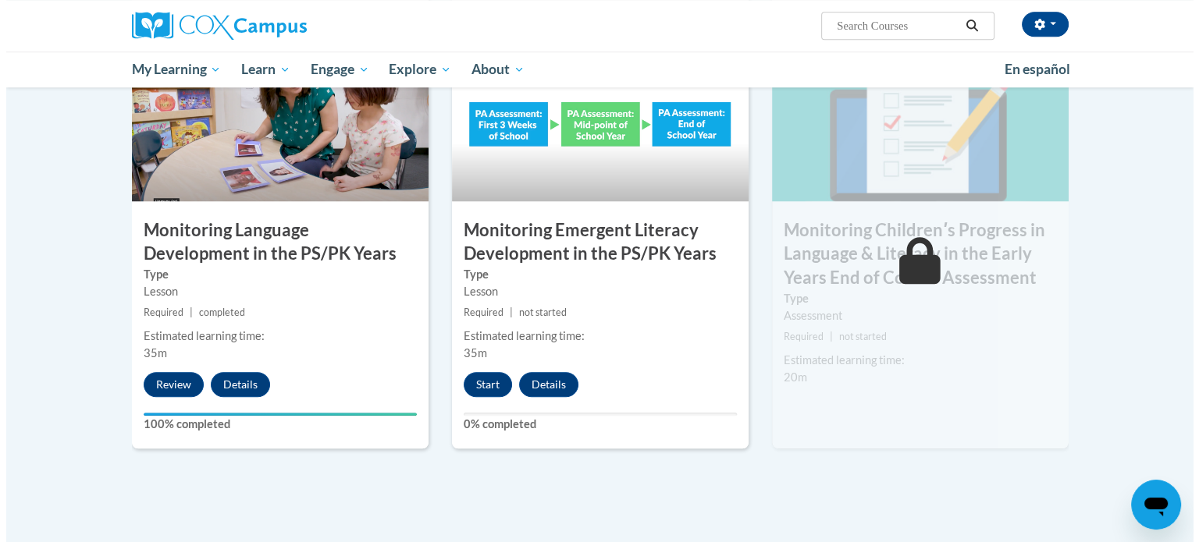
scroll to position [1311, 0]
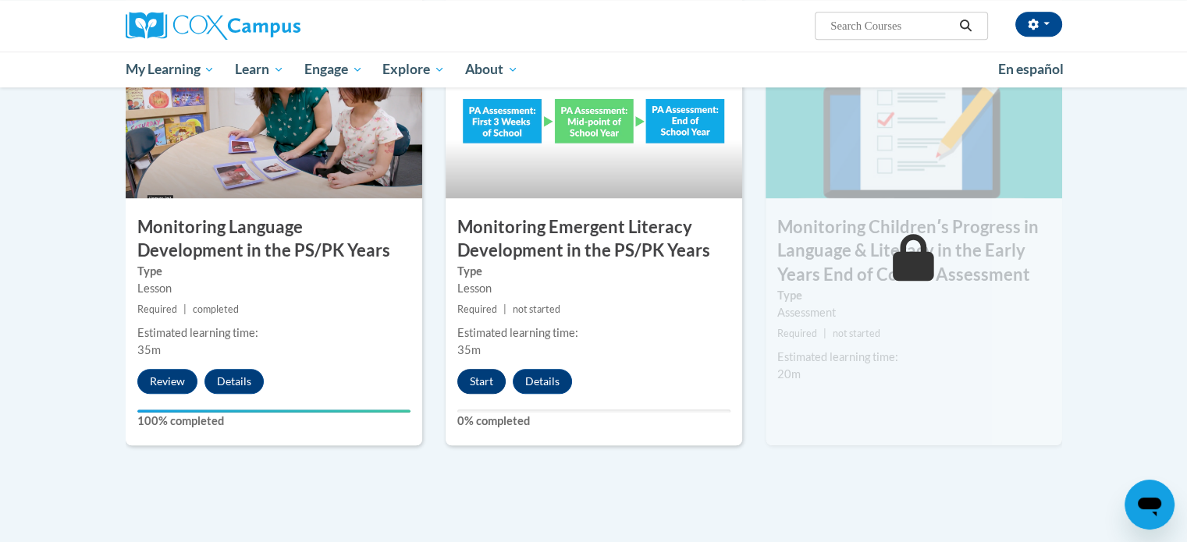
click at [482, 386] on button "Start" at bounding box center [481, 381] width 48 height 25
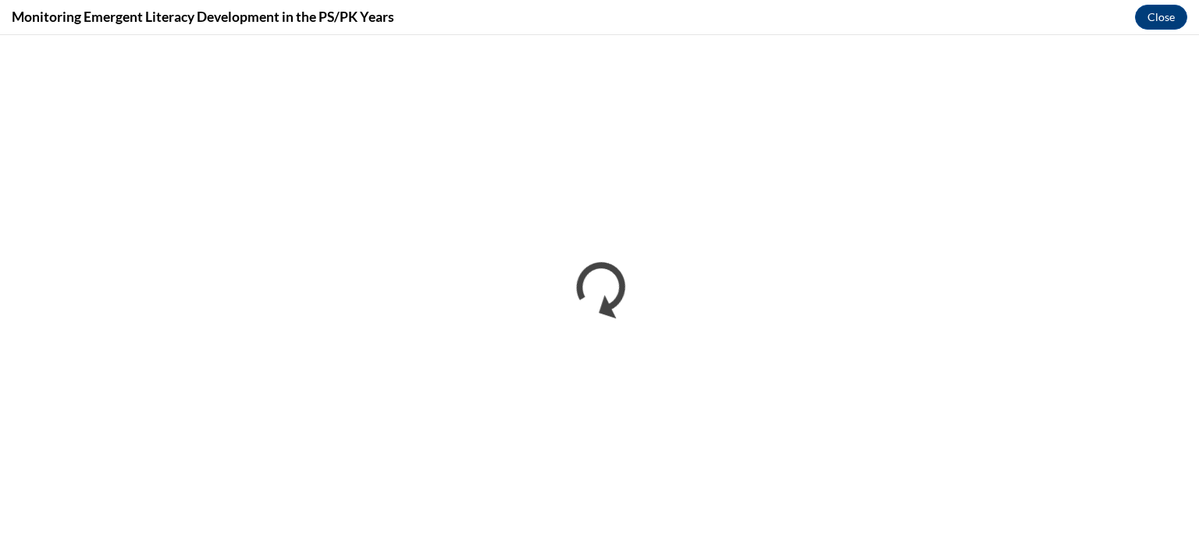
scroll to position [0, 0]
